Goal: Information Seeking & Learning: Learn about a topic

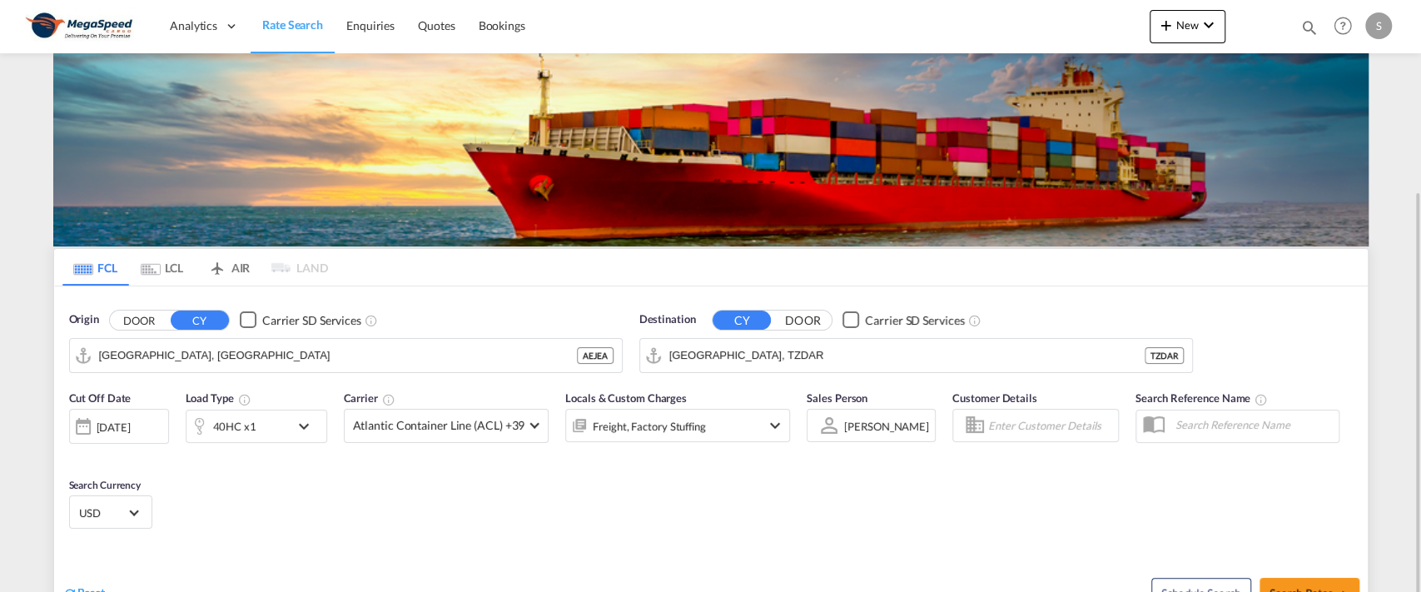
scroll to position [111, 0]
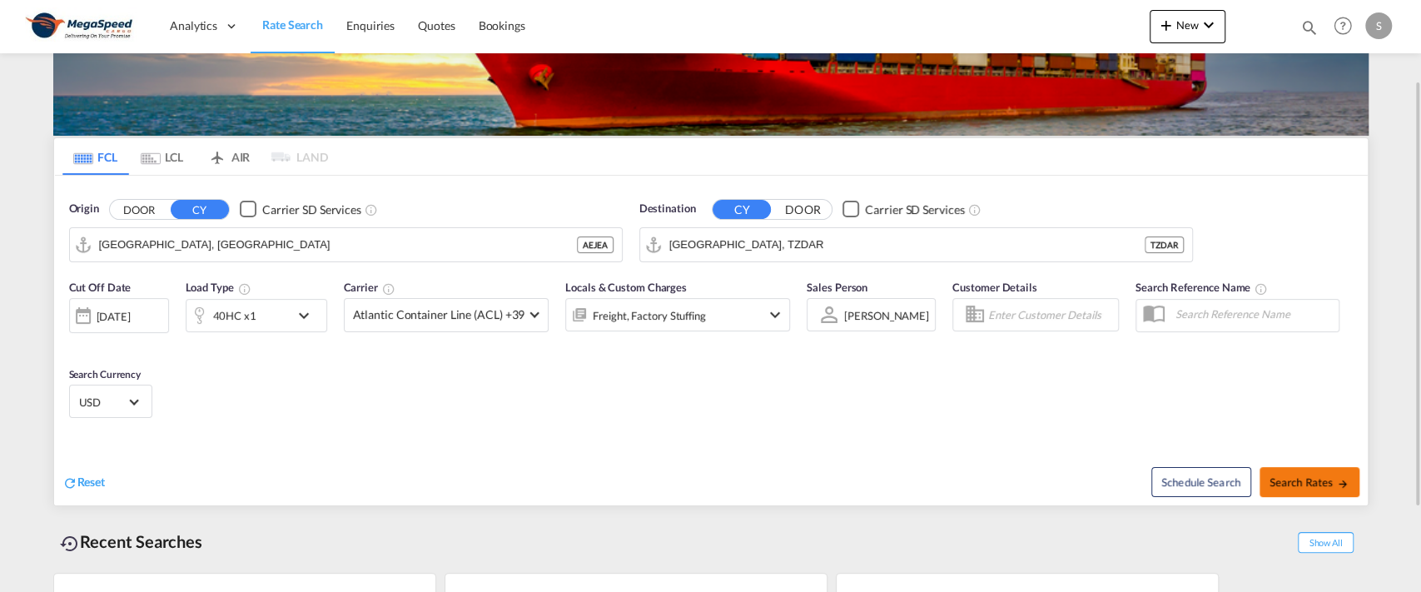
click at [1337, 478] on md-icon "icon-arrow-right" at bounding box center [1343, 484] width 12 height 12
type input "AEJEA to TZDAR / [DATE]"
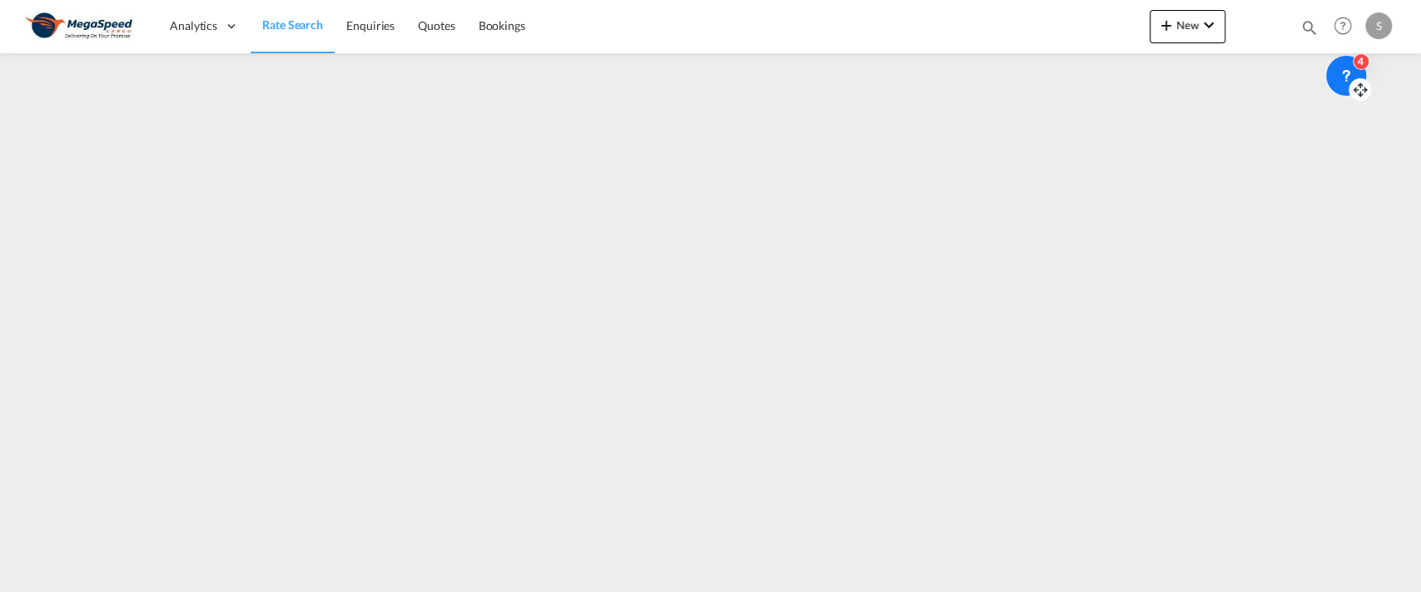
click at [1345, 73] on icon at bounding box center [1345, 75] width 17 height 17
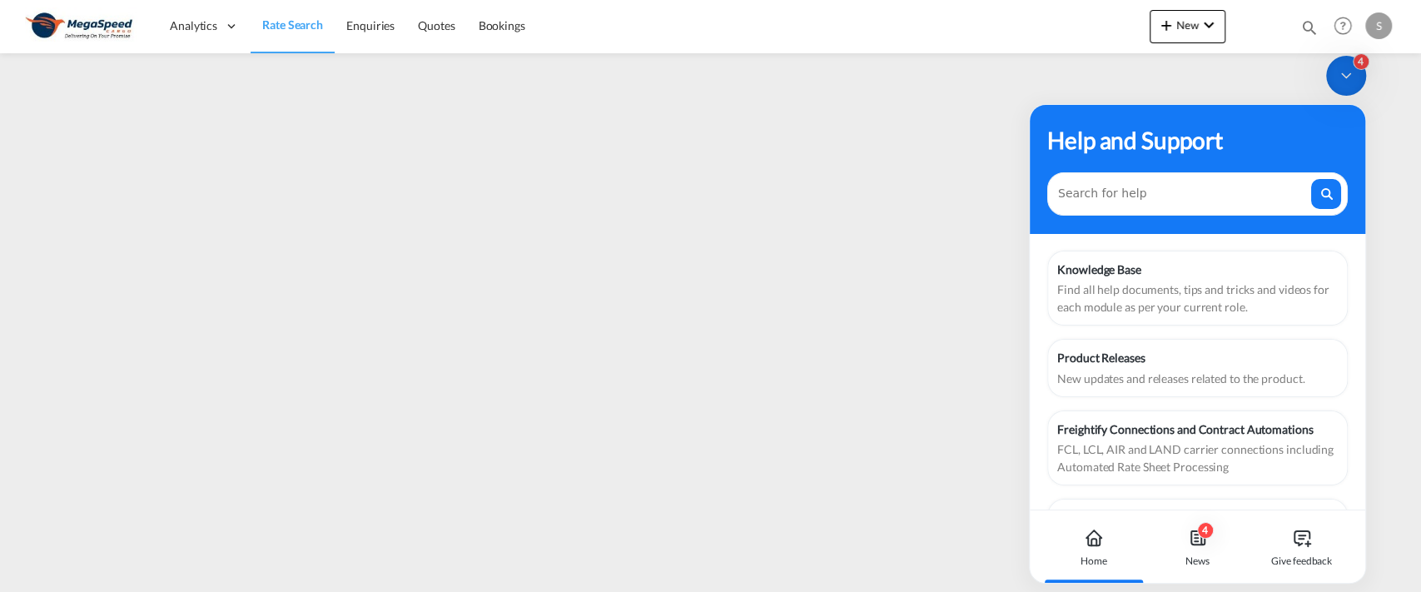
click at [1345, 73] on icon at bounding box center [1345, 75] width 17 height 17
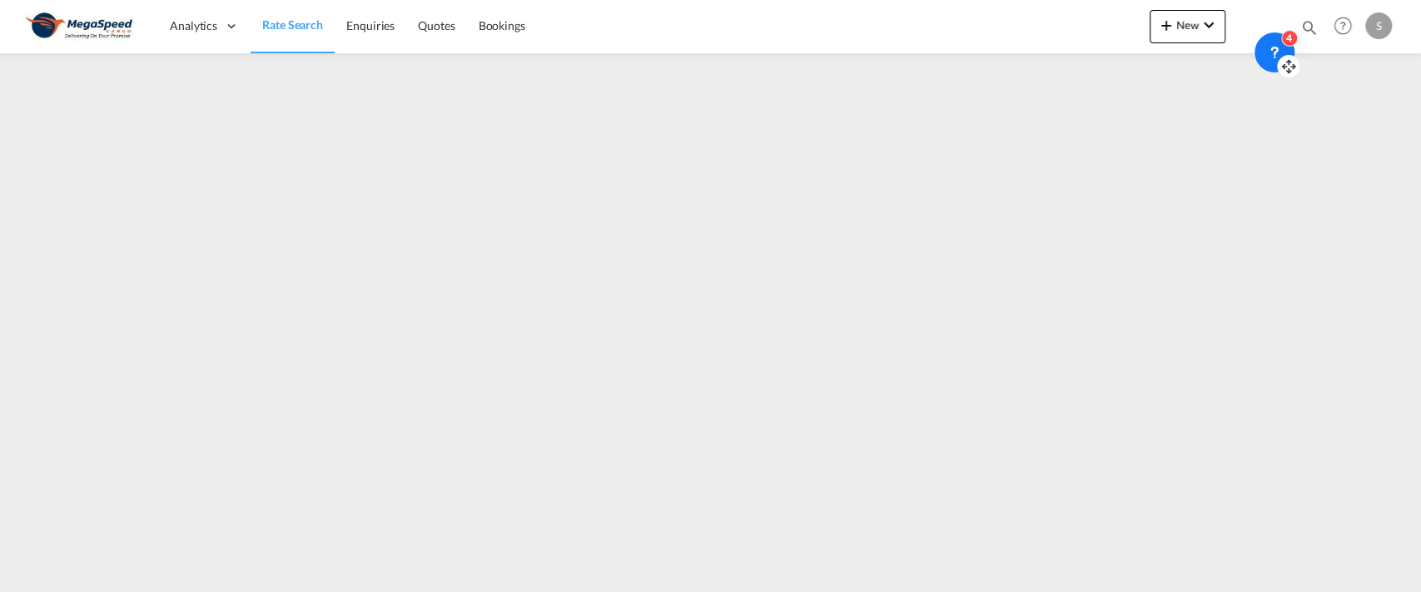
drag, startPoint x: 1358, startPoint y: 87, endPoint x: 1286, endPoint y: 63, distance: 76.1
click at [1287, 63] on icon at bounding box center [1288, 66] width 17 height 17
